Goal: Task Accomplishment & Management: Use online tool/utility

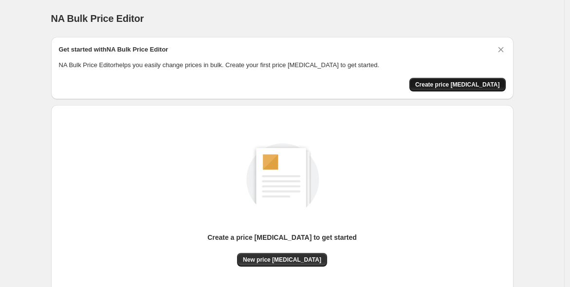
click at [448, 84] on span "Create price [MEDICAL_DATA]" at bounding box center [458, 85] width 85 height 8
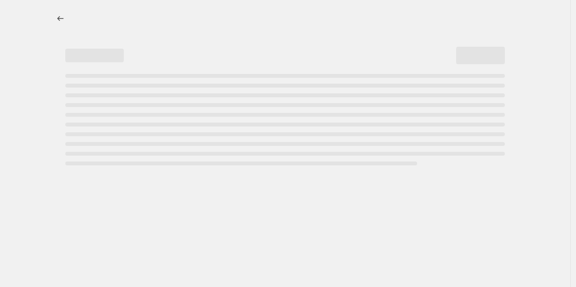
select select "percentage"
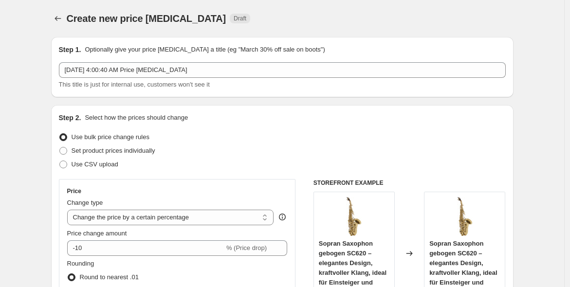
scroll to position [144, 0]
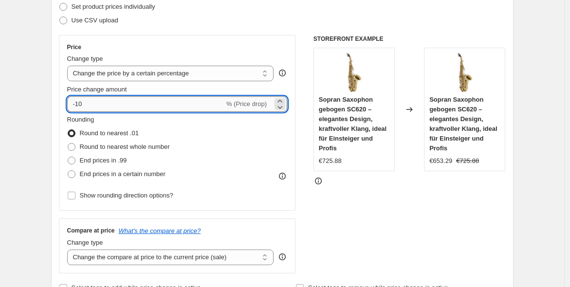
click at [186, 99] on input "-10" at bounding box center [145, 104] width 157 height 16
type input "-1"
type input "-20"
click at [282, 148] on div "Rounding Round to nearest .01 Round to nearest whole number End prices in .99 E…" at bounding box center [177, 148] width 221 height 66
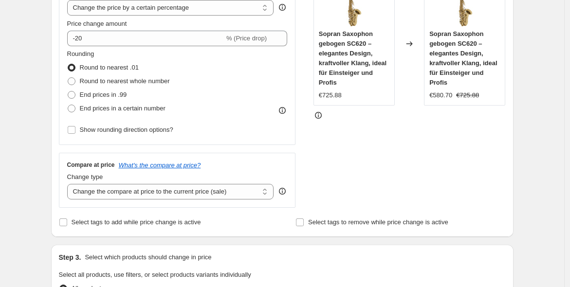
scroll to position [228, 0]
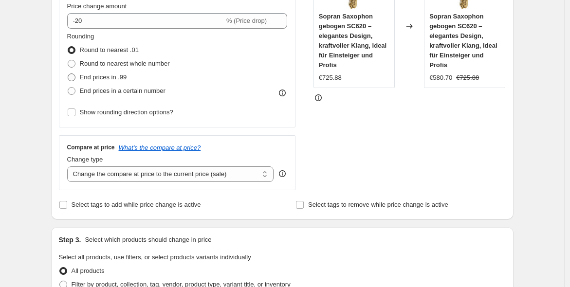
click at [123, 78] on span "End prices in .99" at bounding box center [103, 77] width 47 height 7
click at [68, 74] on input "End prices in .99" at bounding box center [68, 74] width 0 height 0
radio input "true"
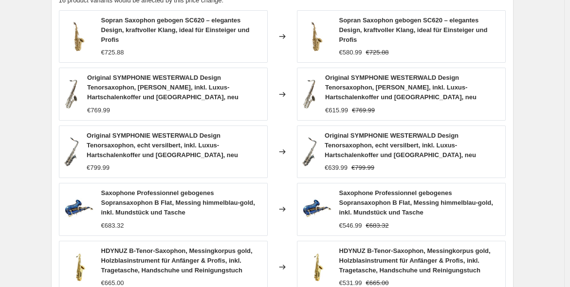
scroll to position [739, 0]
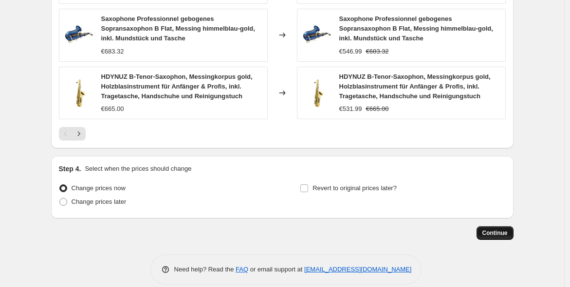
click at [493, 229] on span "Continue" at bounding box center [495, 233] width 25 height 8
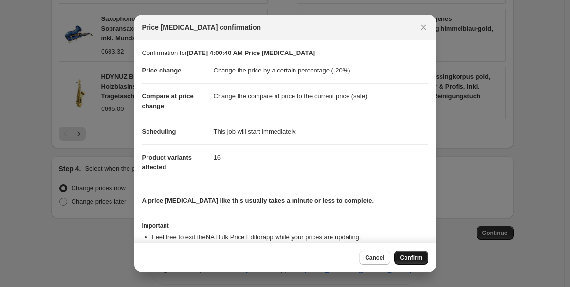
click at [410, 256] on span "Confirm" at bounding box center [411, 258] width 22 height 8
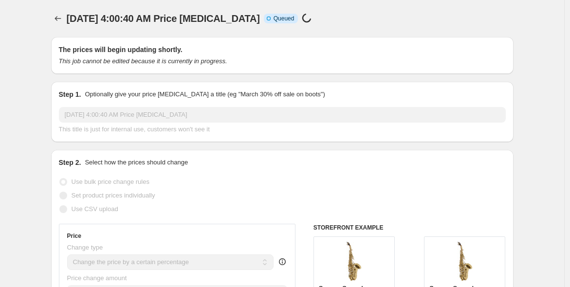
scroll to position [739, 0]
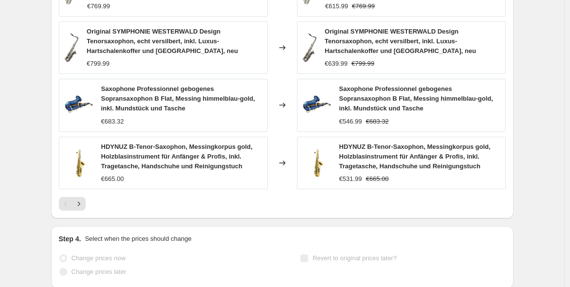
select select "percentage"
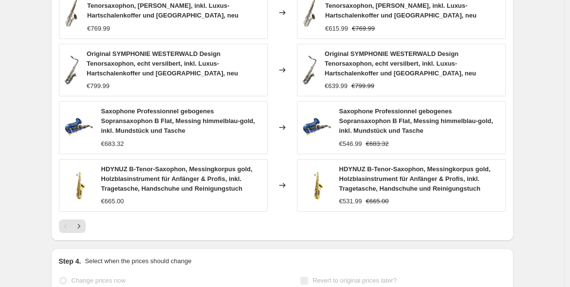
scroll to position [0, 0]
